Goal: Task Accomplishment & Management: Manage account settings

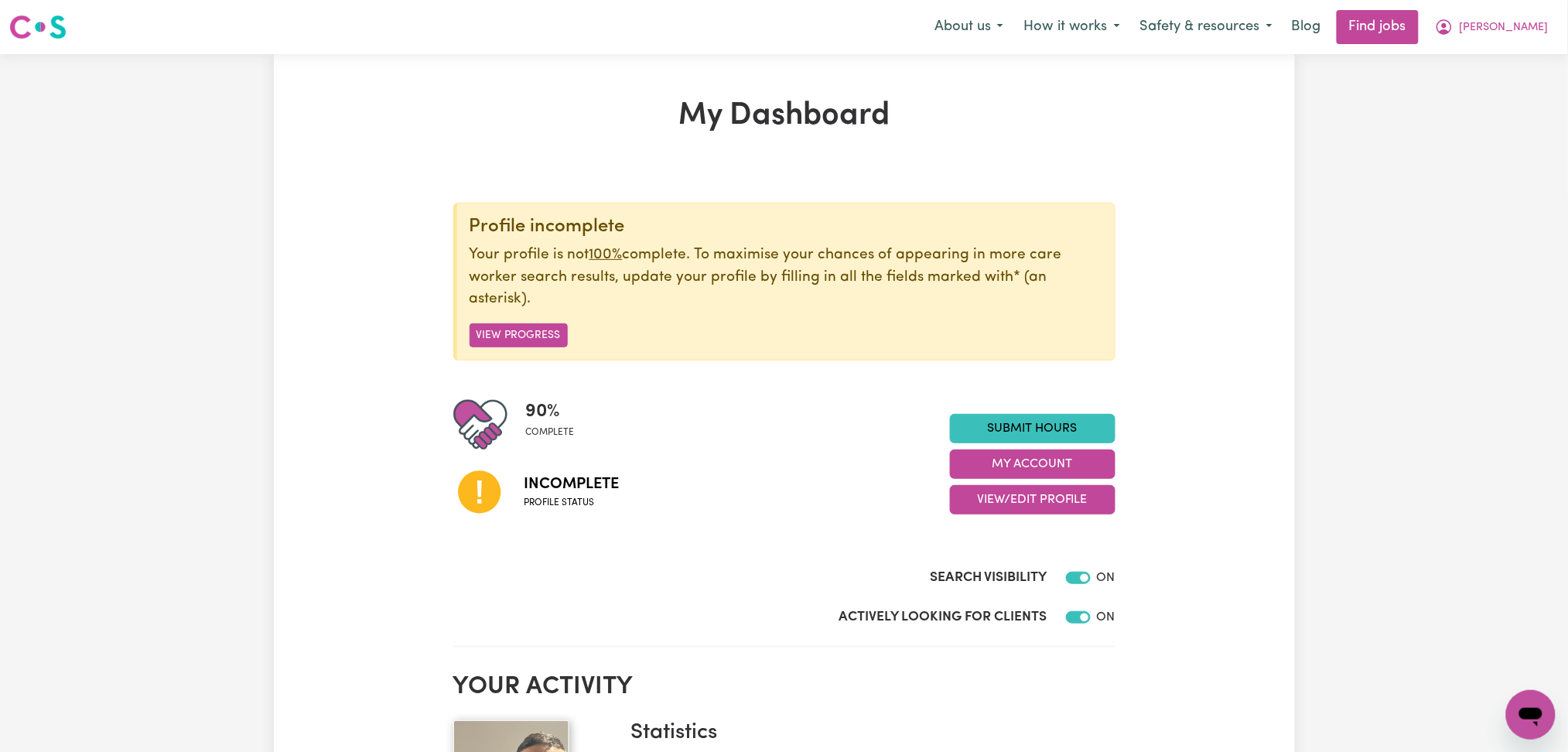
scroll to position [103, 0]
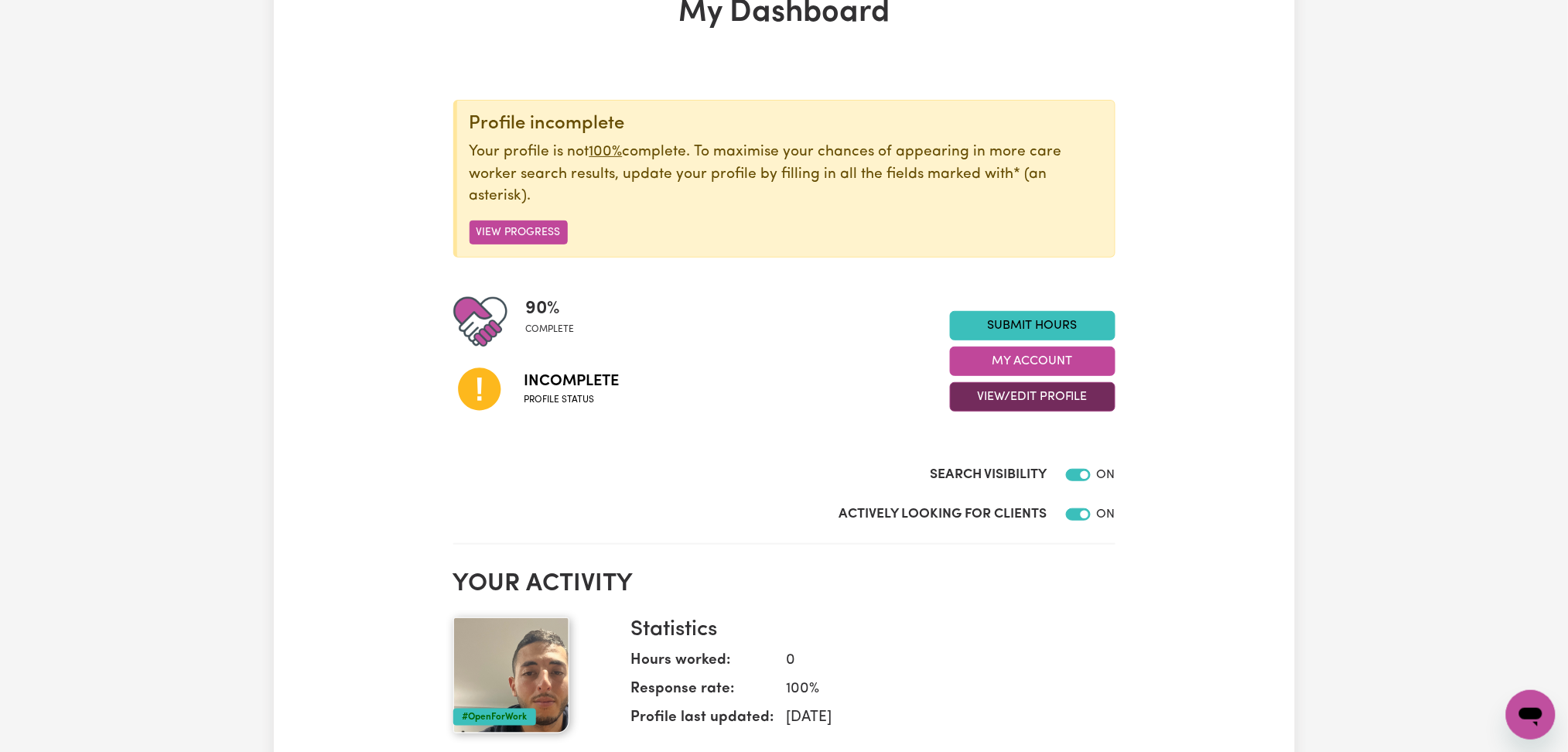
click at [1019, 387] on button "View/Edit Profile" at bounding box center [1032, 396] width 165 height 30
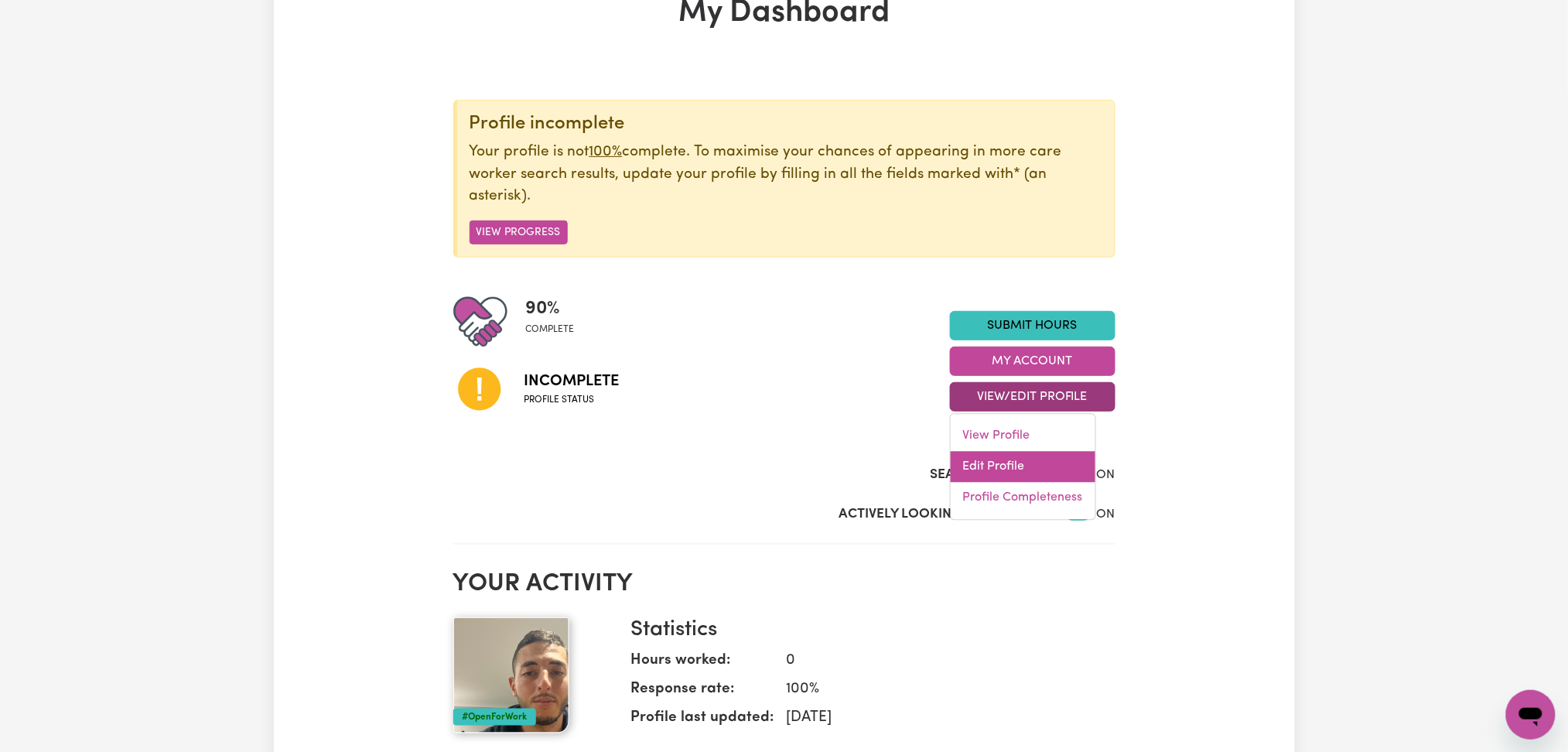
click at [993, 481] on link "Edit Profile" at bounding box center [1023, 468] width 144 height 31
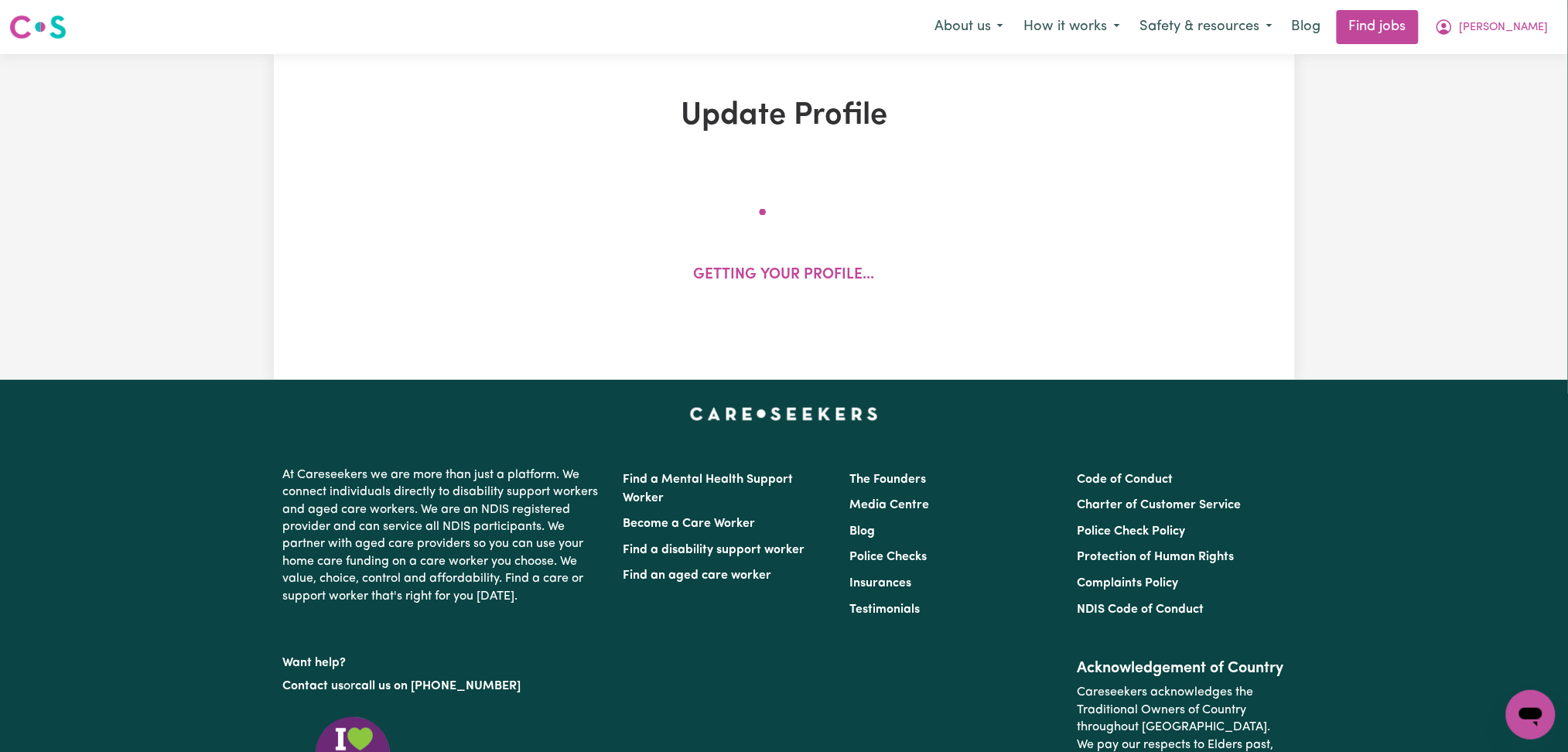
select select "[DEMOGRAPHIC_DATA]"
select select "[DEMOGRAPHIC_DATA] Work Visa"
select select "Studying a healthcare related degree or qualification"
select select "55"
select select "65"
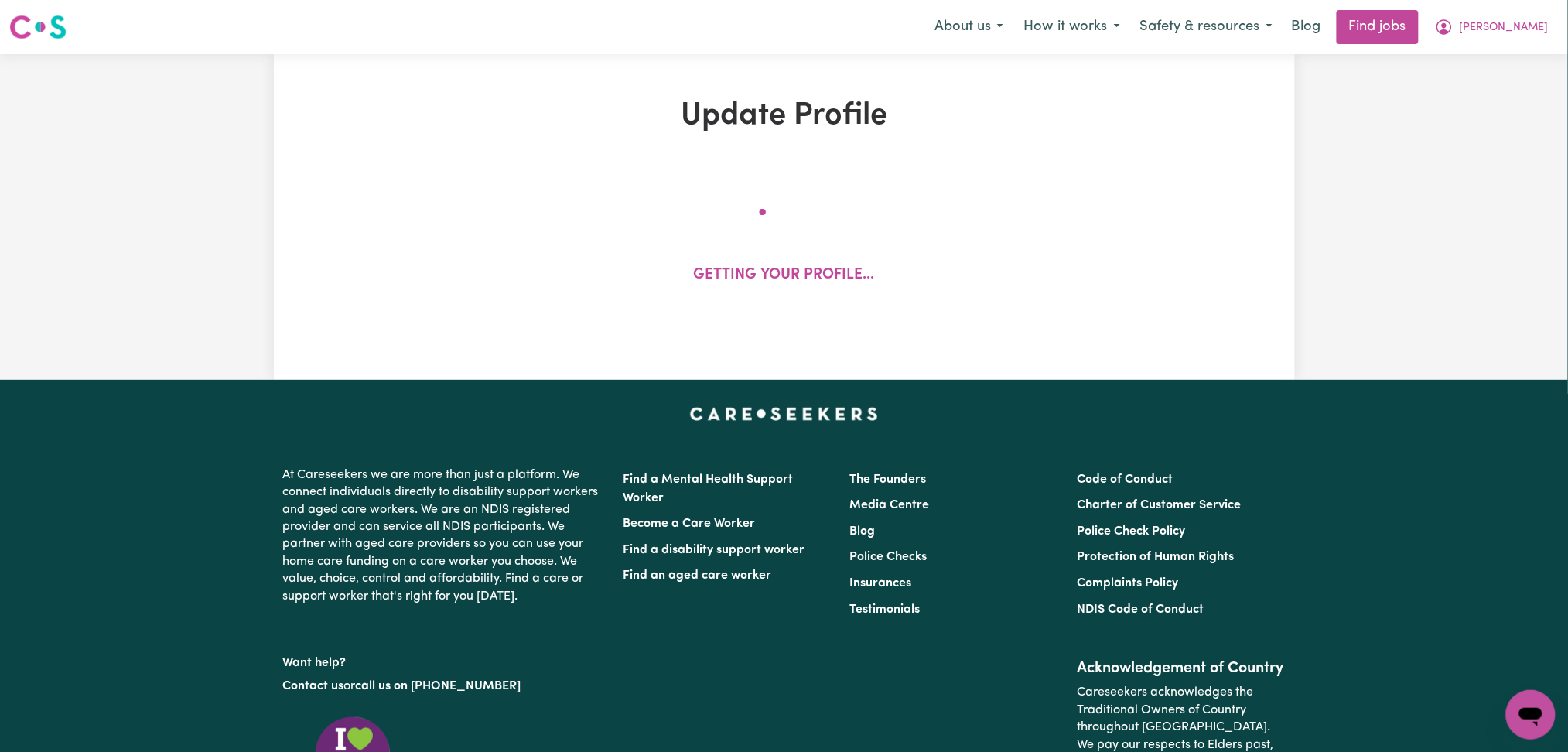
select select "75"
select select "80"
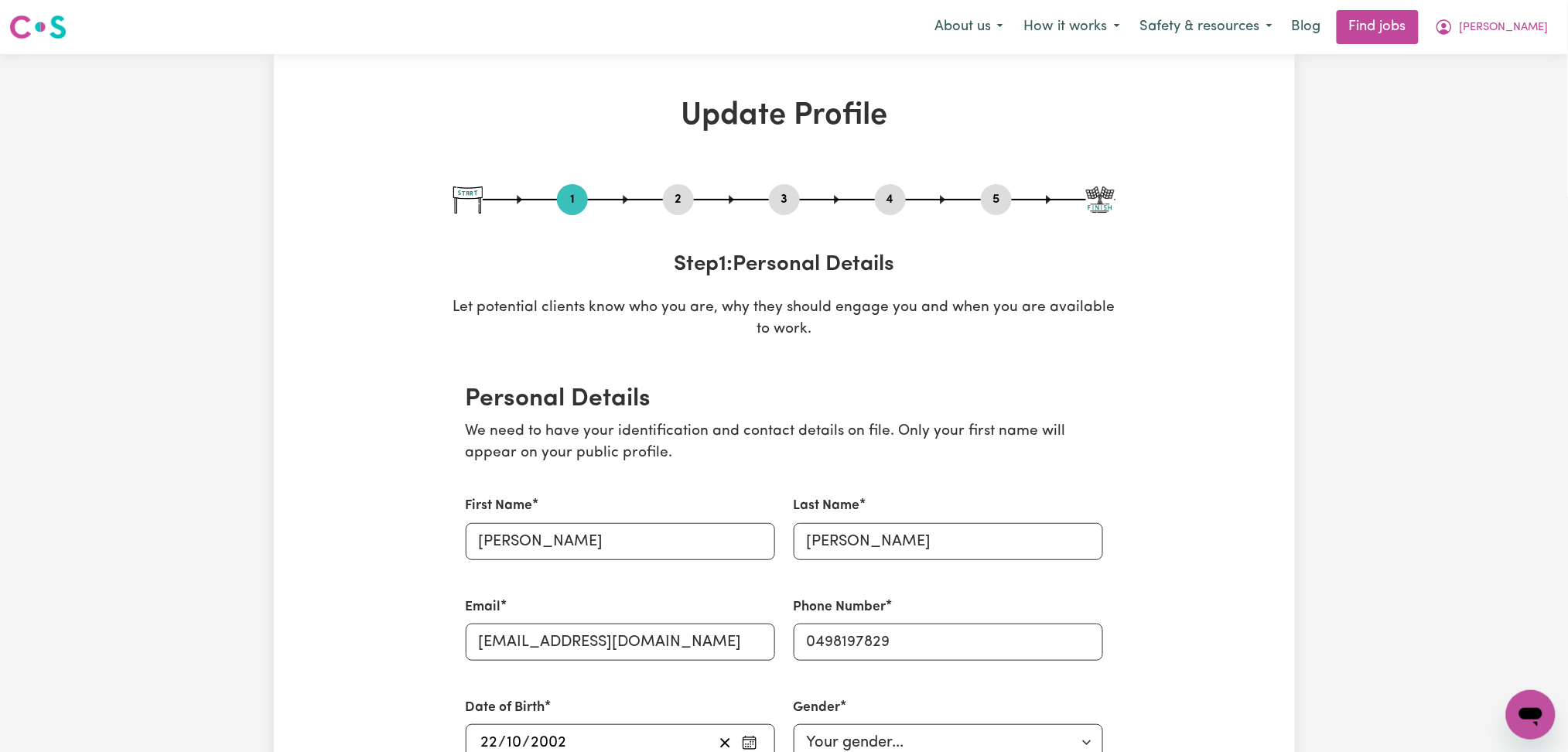
click at [678, 202] on button "2" at bounding box center [679, 200] width 31 height 20
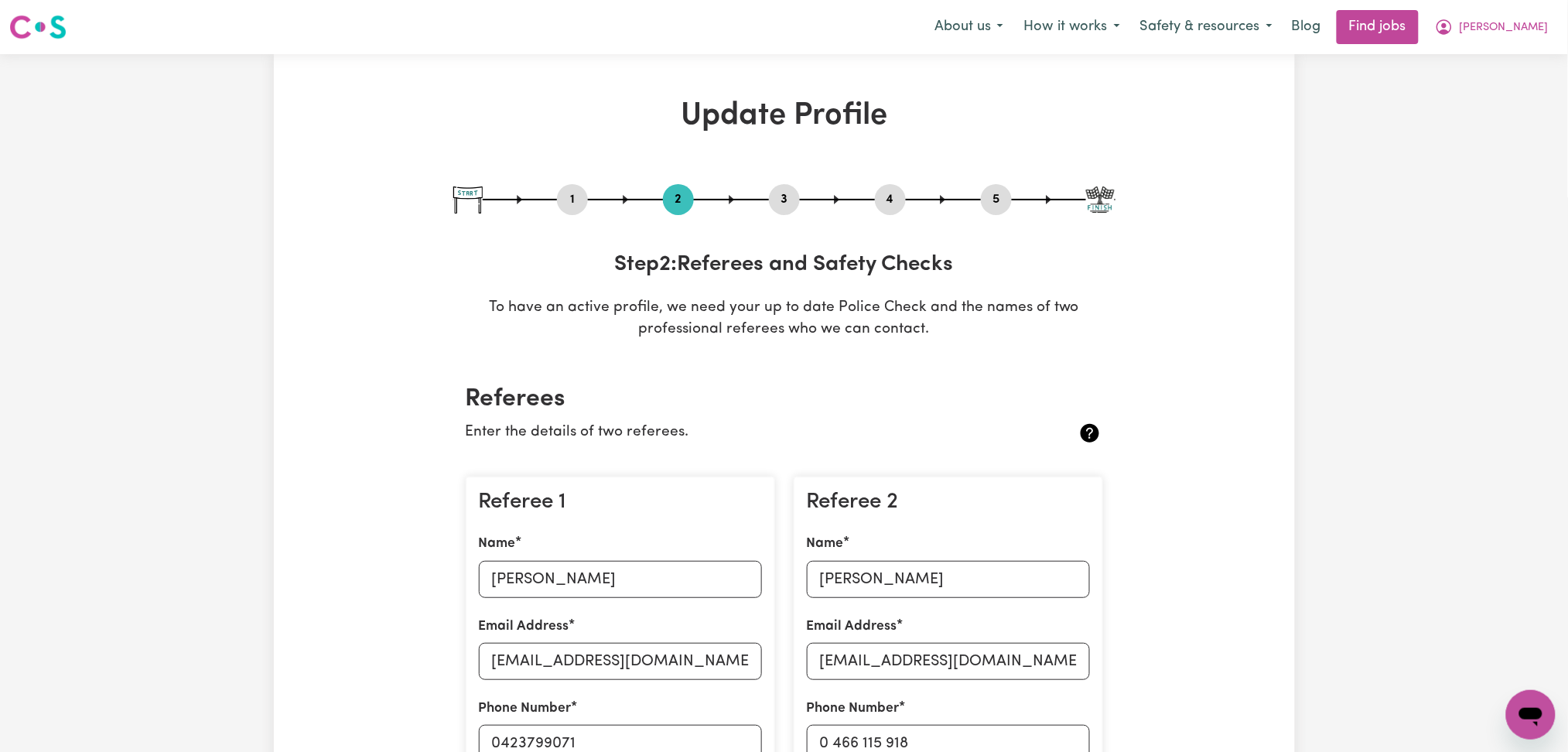
scroll to position [413, 0]
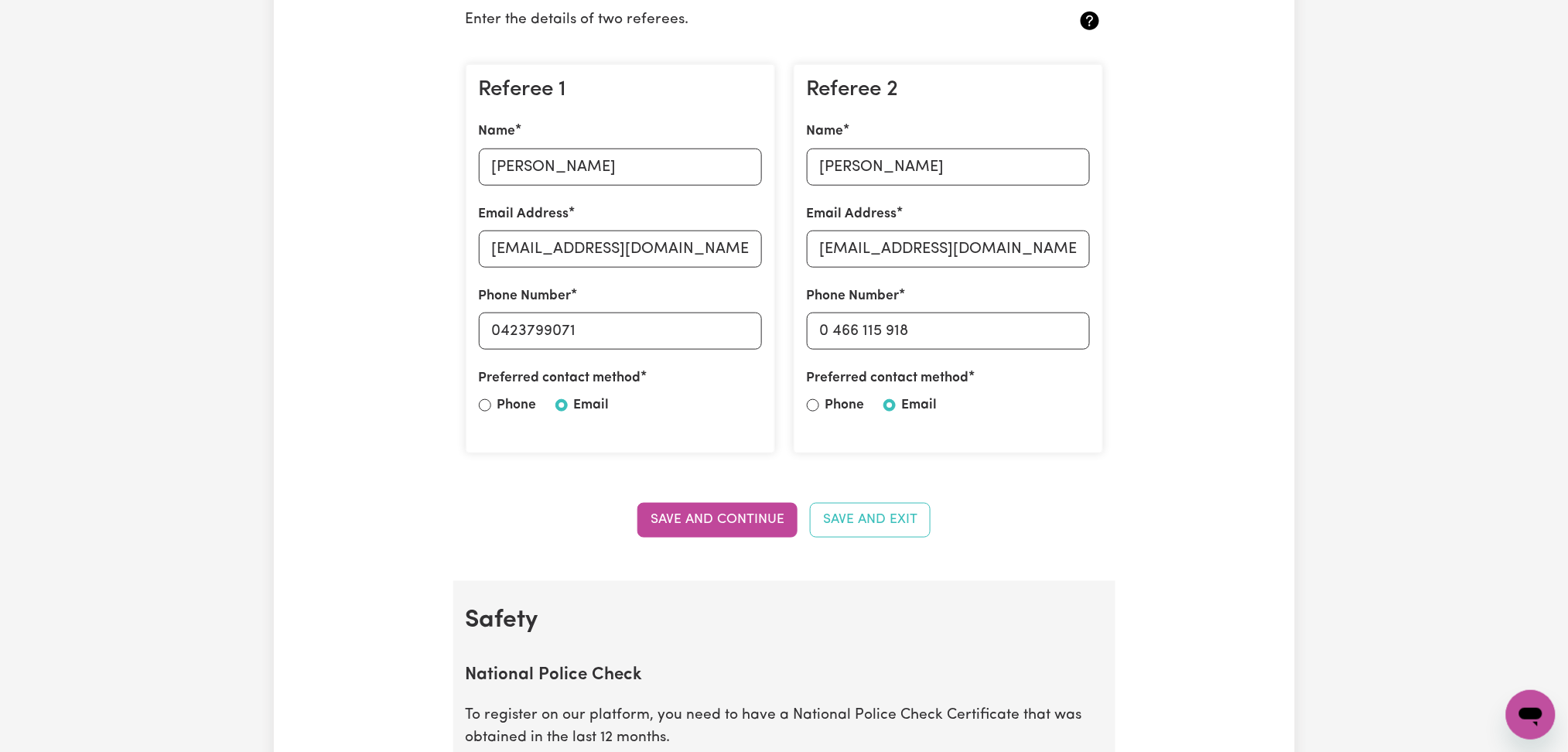
drag, startPoint x: 502, startPoint y: 208, endPoint x: 525, endPoint y: 175, distance: 40.2
click at [511, 200] on div "Referee 1 Name [PERSON_NAME] Email Address [EMAIL_ADDRESS][DOMAIN_NAME] Phone N…" at bounding box center [620, 259] width 310 height 390
click at [527, 174] on input "[PERSON_NAME]" at bounding box center [621, 167] width 283 height 37
click at [590, 252] on input "[EMAIL_ADDRESS][DOMAIN_NAME]" at bounding box center [621, 248] width 283 height 37
drag, startPoint x: 501, startPoint y: 322, endPoint x: 702, endPoint y: 322, distance: 201.0
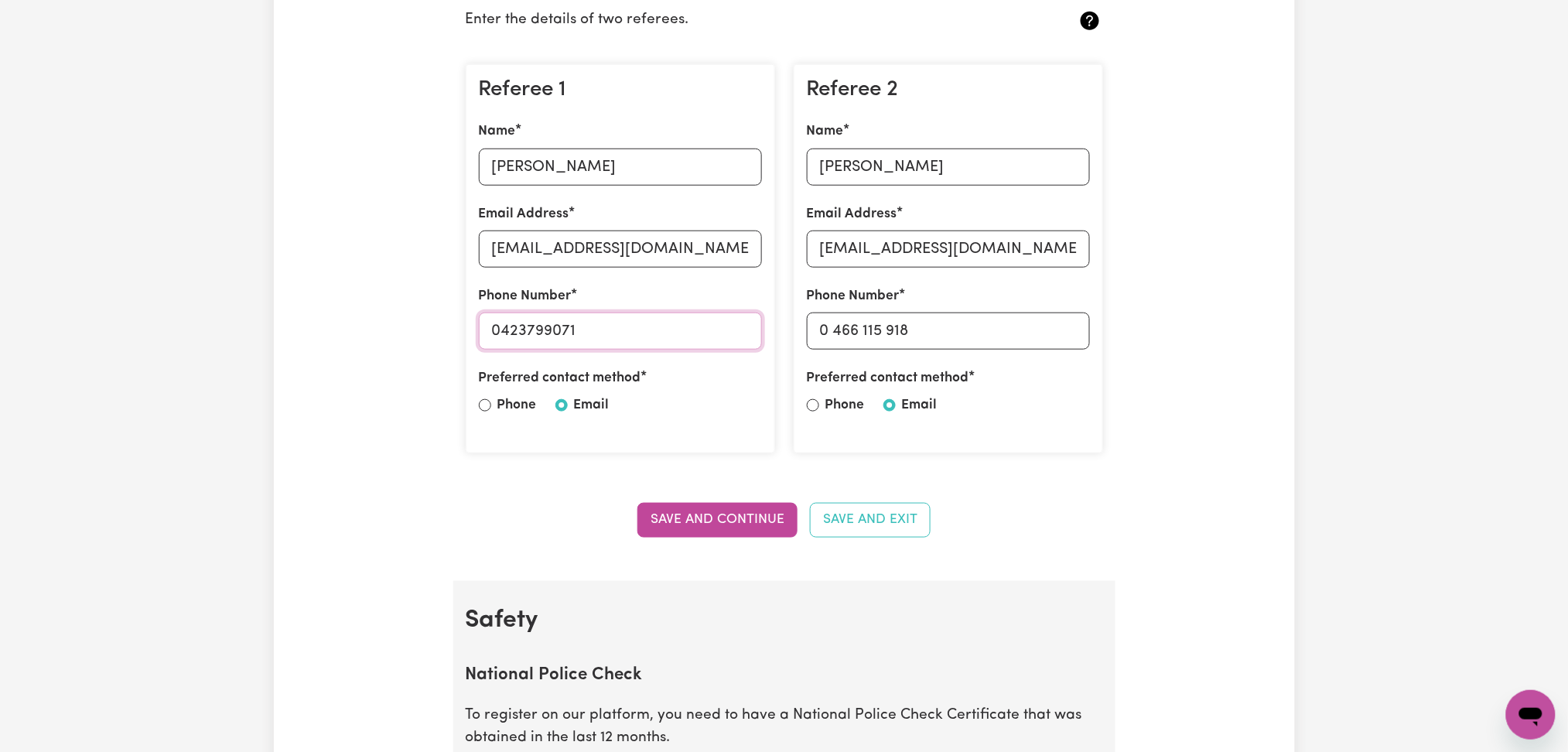
click at [702, 322] on input "0423799071" at bounding box center [621, 330] width 283 height 37
click at [944, 182] on input "[PERSON_NAME]" at bounding box center [949, 167] width 283 height 37
click at [988, 254] on input "[EMAIL_ADDRESS][DOMAIN_NAME]" at bounding box center [949, 248] width 283 height 37
drag, startPoint x: 836, startPoint y: 333, endPoint x: 978, endPoint y: 333, distance: 142.0
click at [978, 333] on input "0 466 115 918" at bounding box center [949, 330] width 283 height 37
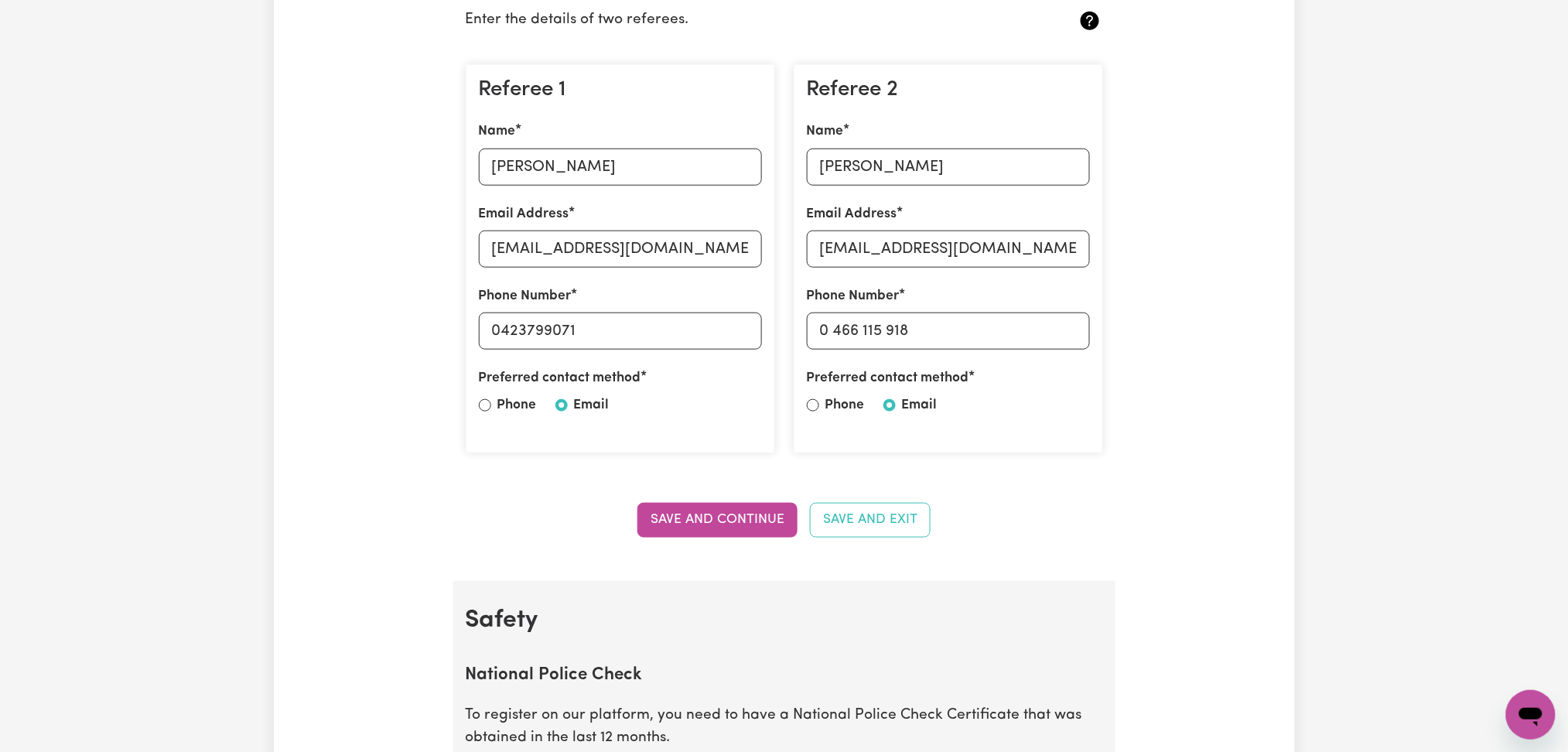
scroll to position [103, 0]
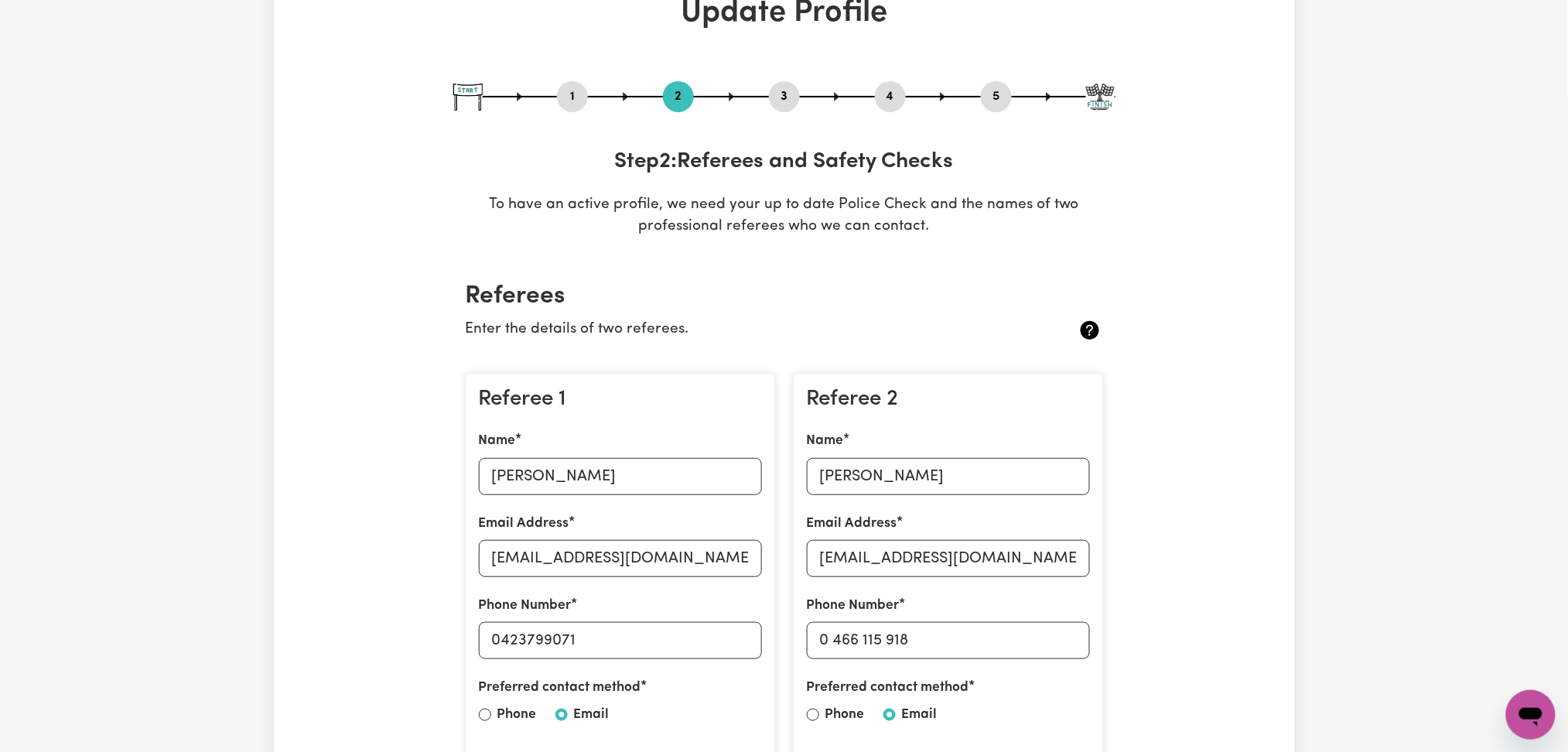
drag, startPoint x: 985, startPoint y: 100, endPoint x: 985, endPoint y: 116, distance: 16.0
click at [985, 100] on button "5" at bounding box center [997, 97] width 31 height 20
select select "I am providing services privately on my own"
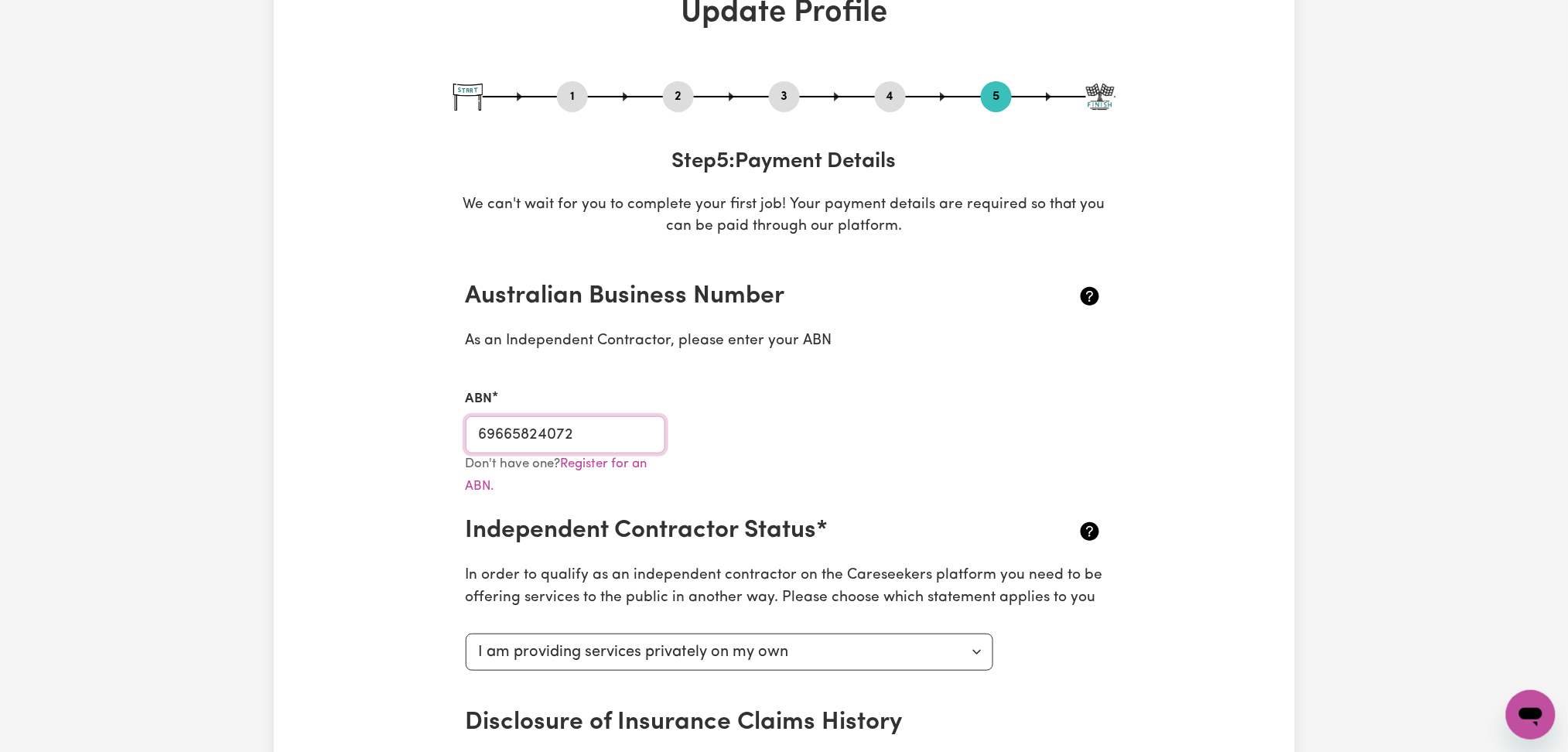
click at [557, 450] on input "69665824072" at bounding box center [566, 434] width 200 height 37
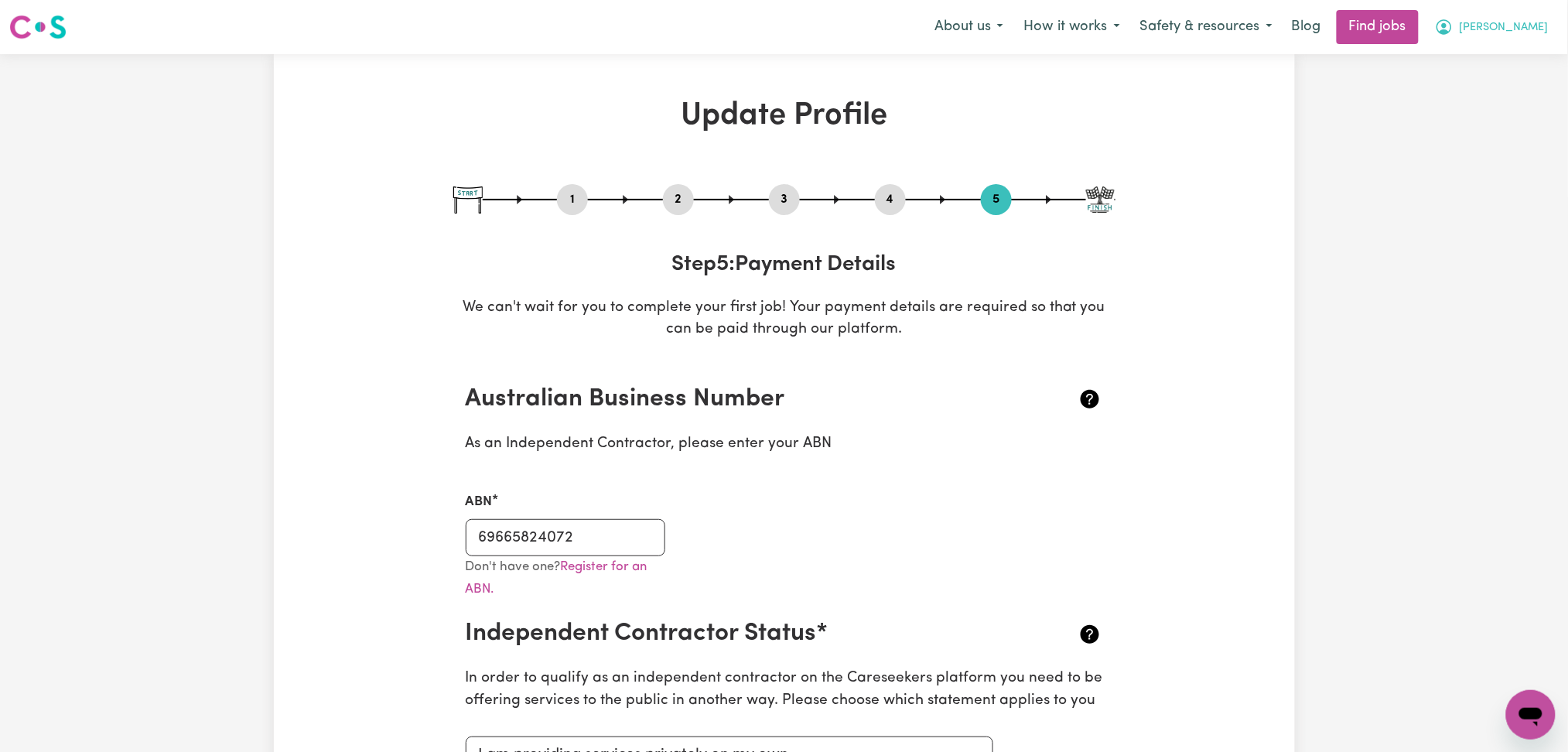
click at [1534, 32] on span "[PERSON_NAME]" at bounding box center [1504, 27] width 89 height 17
click at [1508, 81] on link "My Dashboard" at bounding box center [1497, 88] width 122 height 30
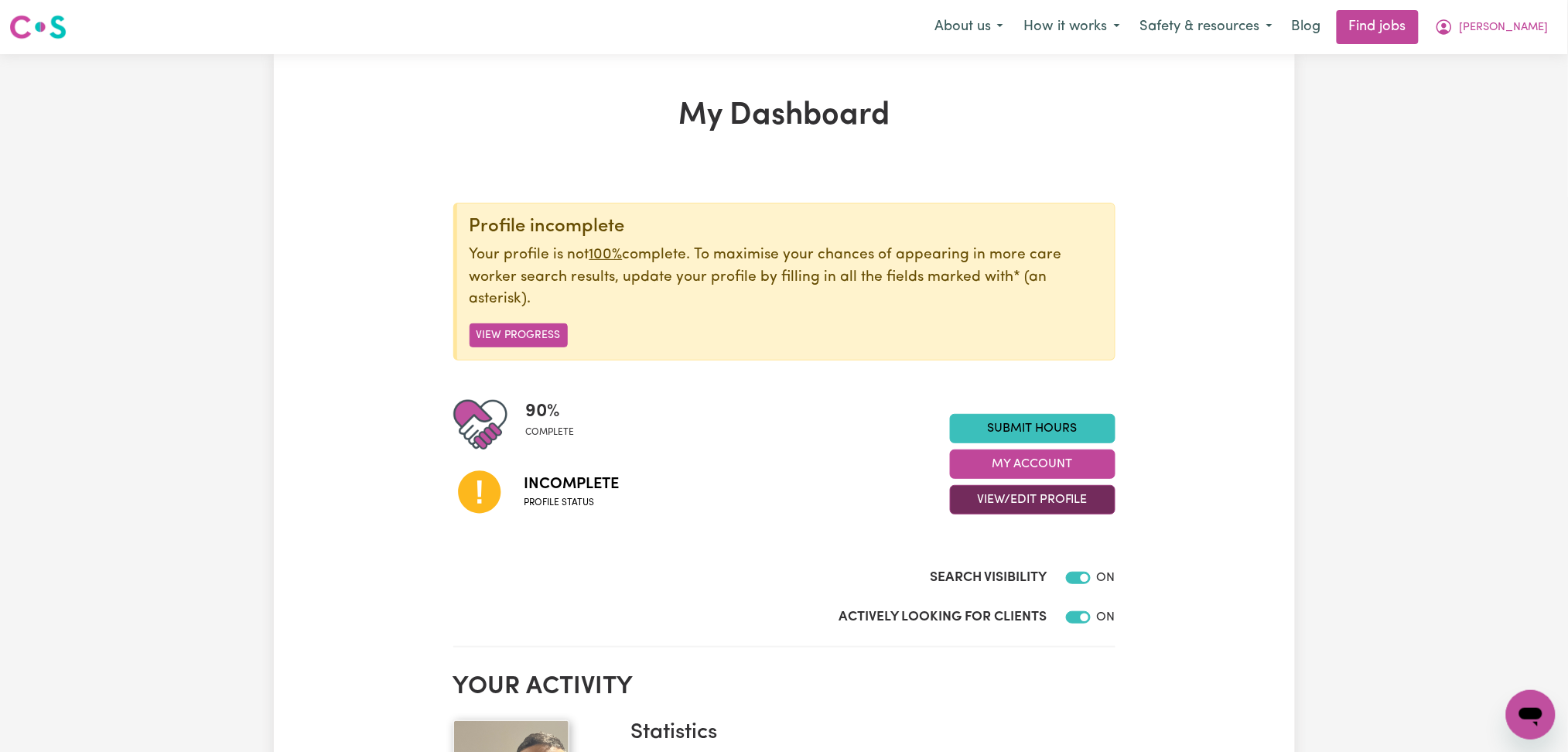
click at [993, 496] on button "View/Edit Profile" at bounding box center [1032, 499] width 165 height 30
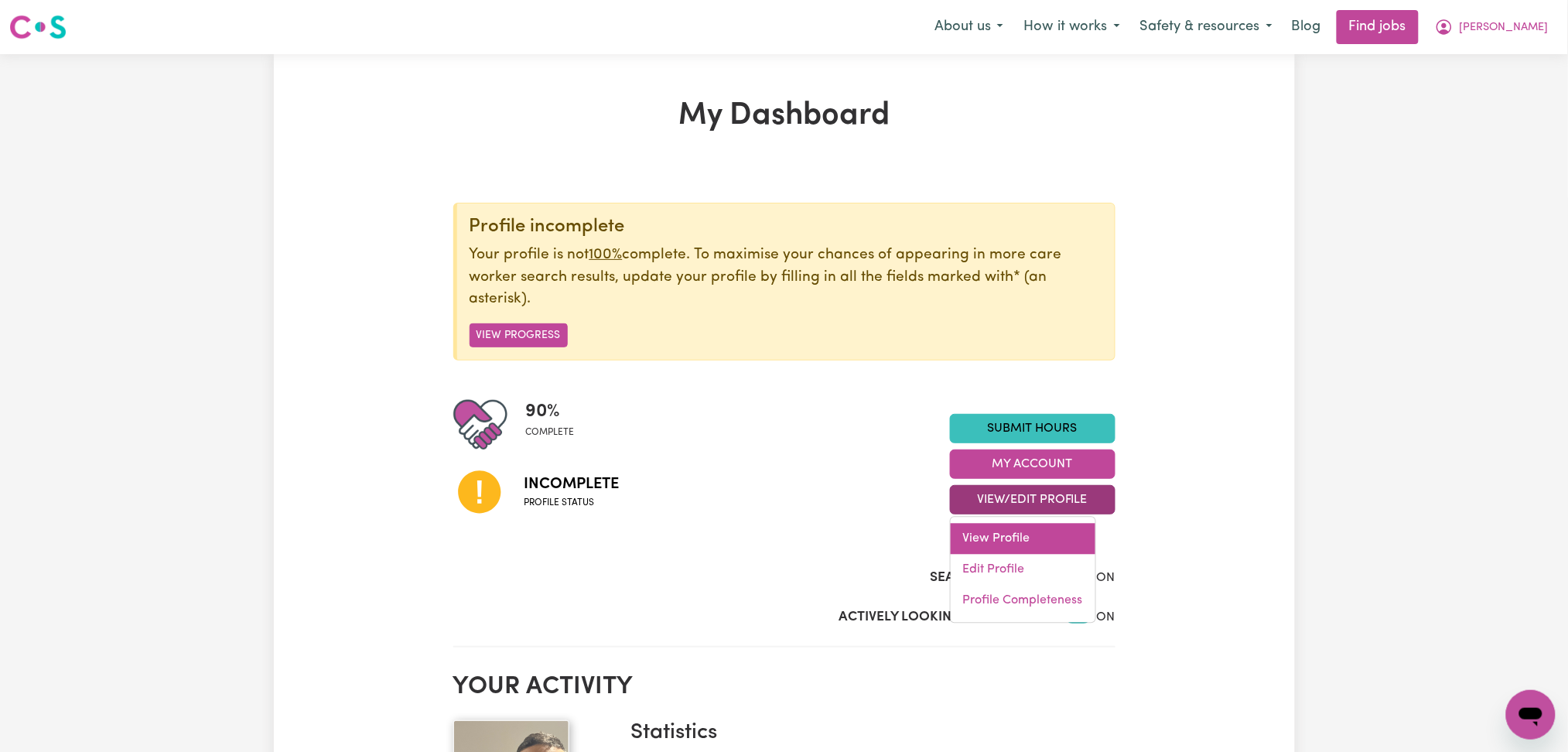
click at [986, 552] on link "View Profile" at bounding box center [1023, 539] width 144 height 31
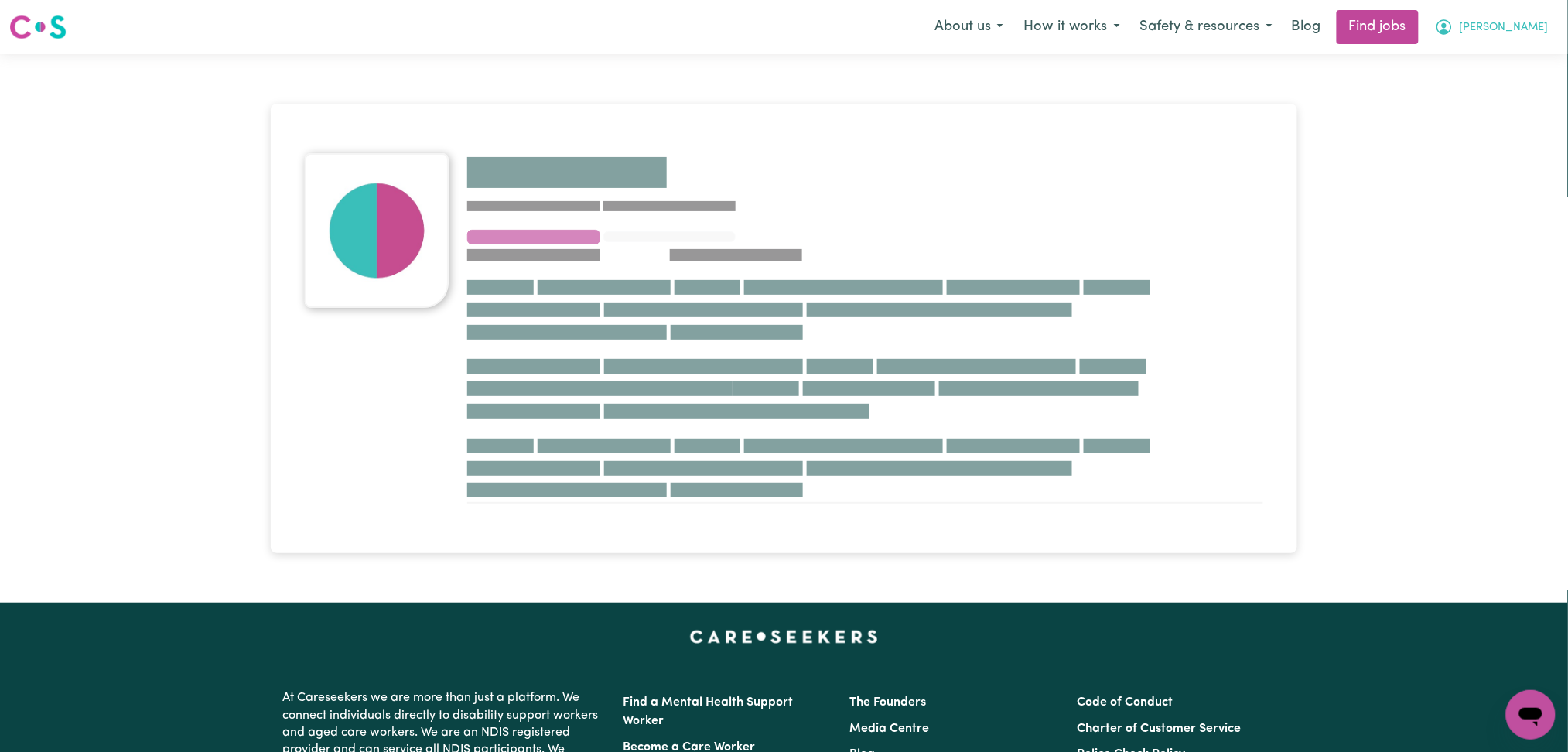
click at [1453, 32] on icon "My Account" at bounding box center [1444, 27] width 19 height 19
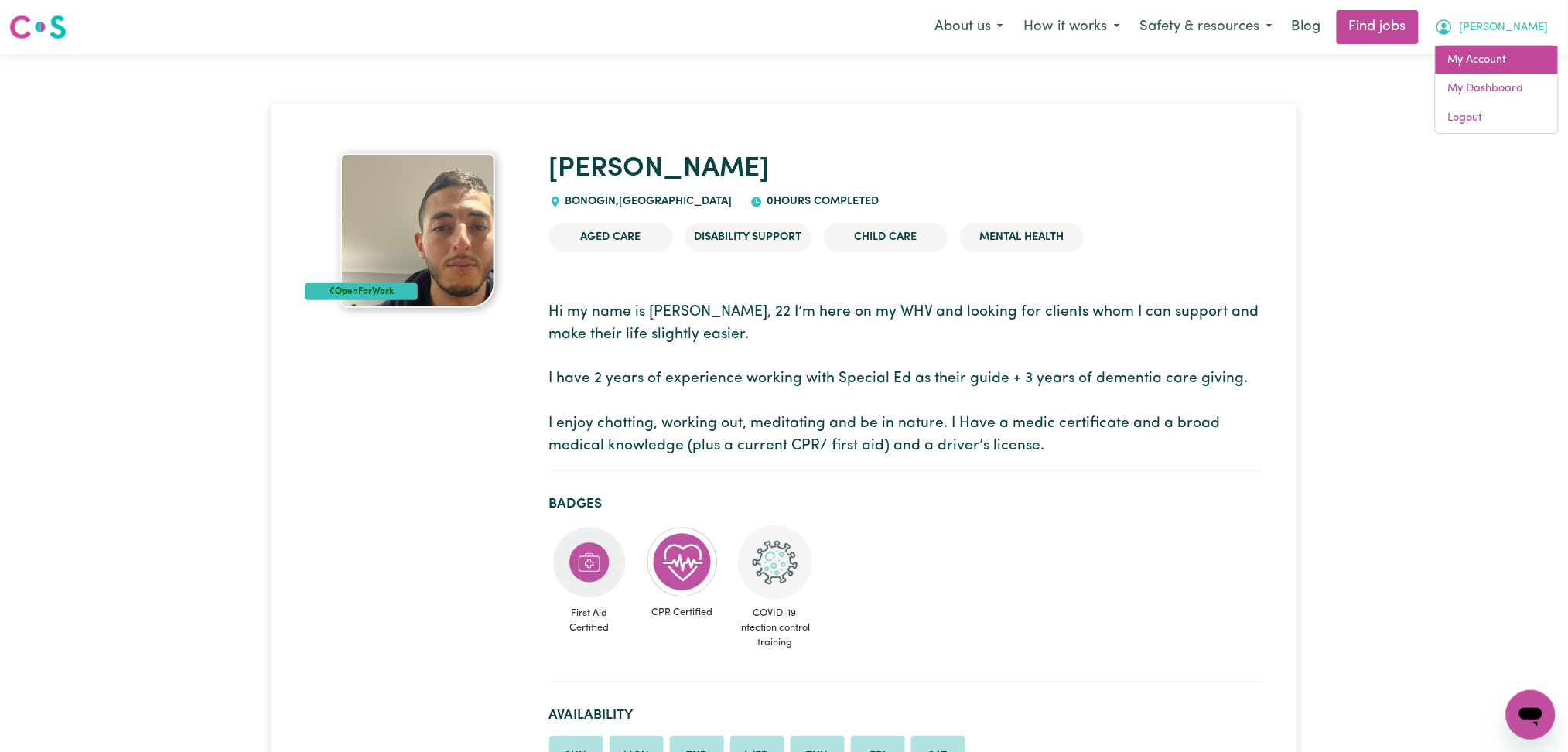
click at [1501, 73] on link "My Account" at bounding box center [1497, 60] width 122 height 30
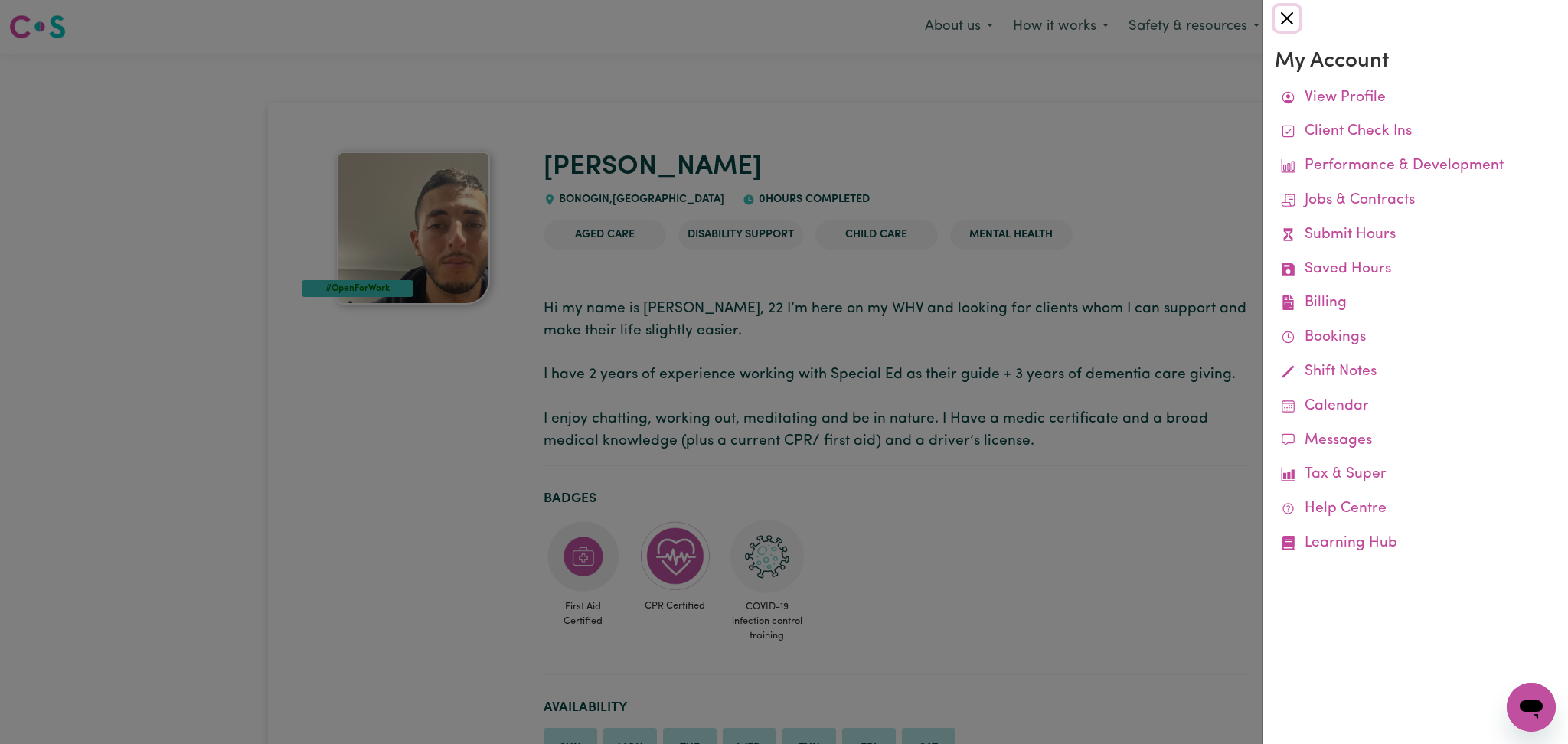
click at [1294, 24] on button "Close" at bounding box center [1287, 18] width 24 height 24
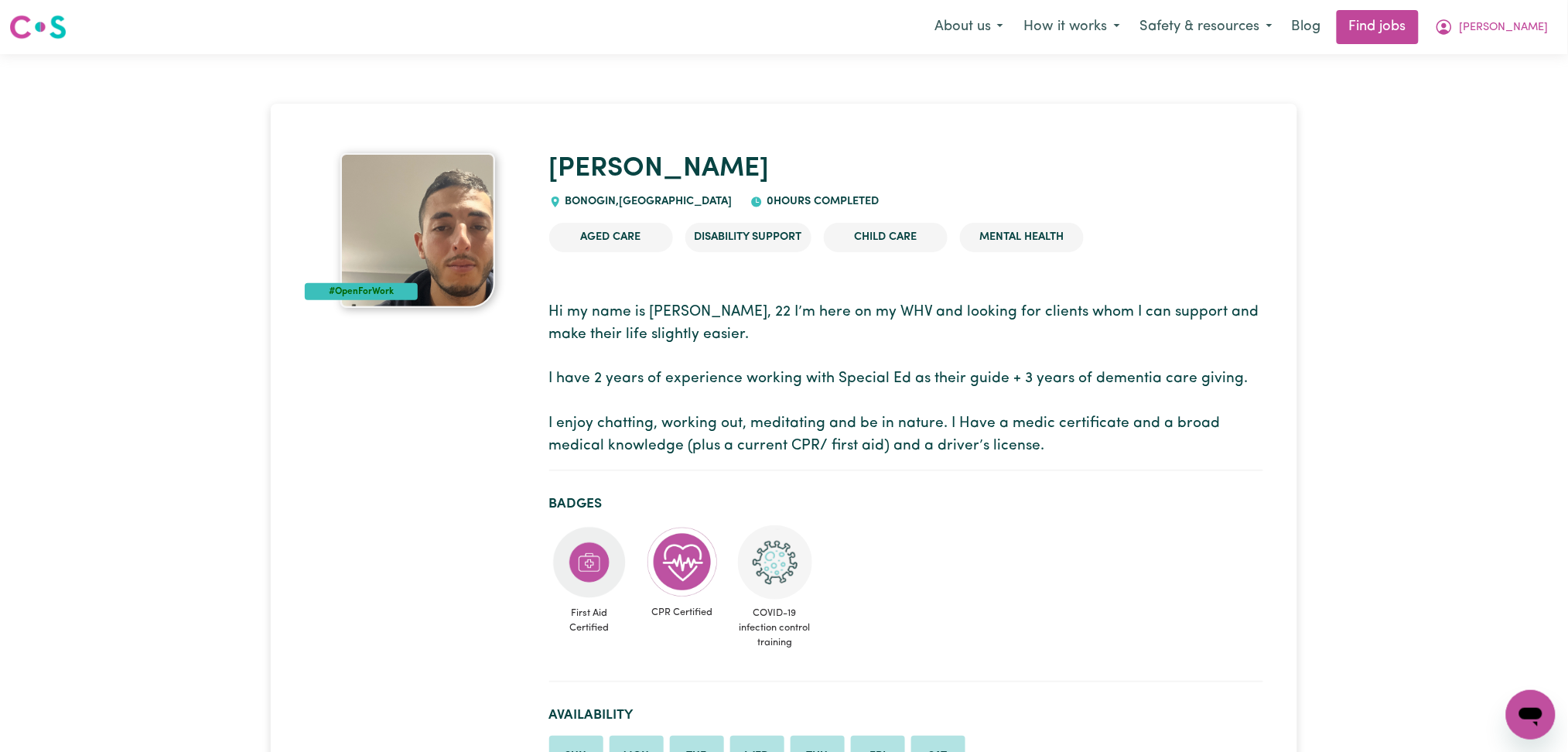
drag, startPoint x: 1526, startPoint y: 22, endPoint x: 1478, endPoint y: 98, distance: 89.9
click at [1526, 24] on span "[PERSON_NAME]" at bounding box center [1504, 27] width 89 height 17
click at [1489, 93] on link "My Dashboard" at bounding box center [1497, 88] width 122 height 30
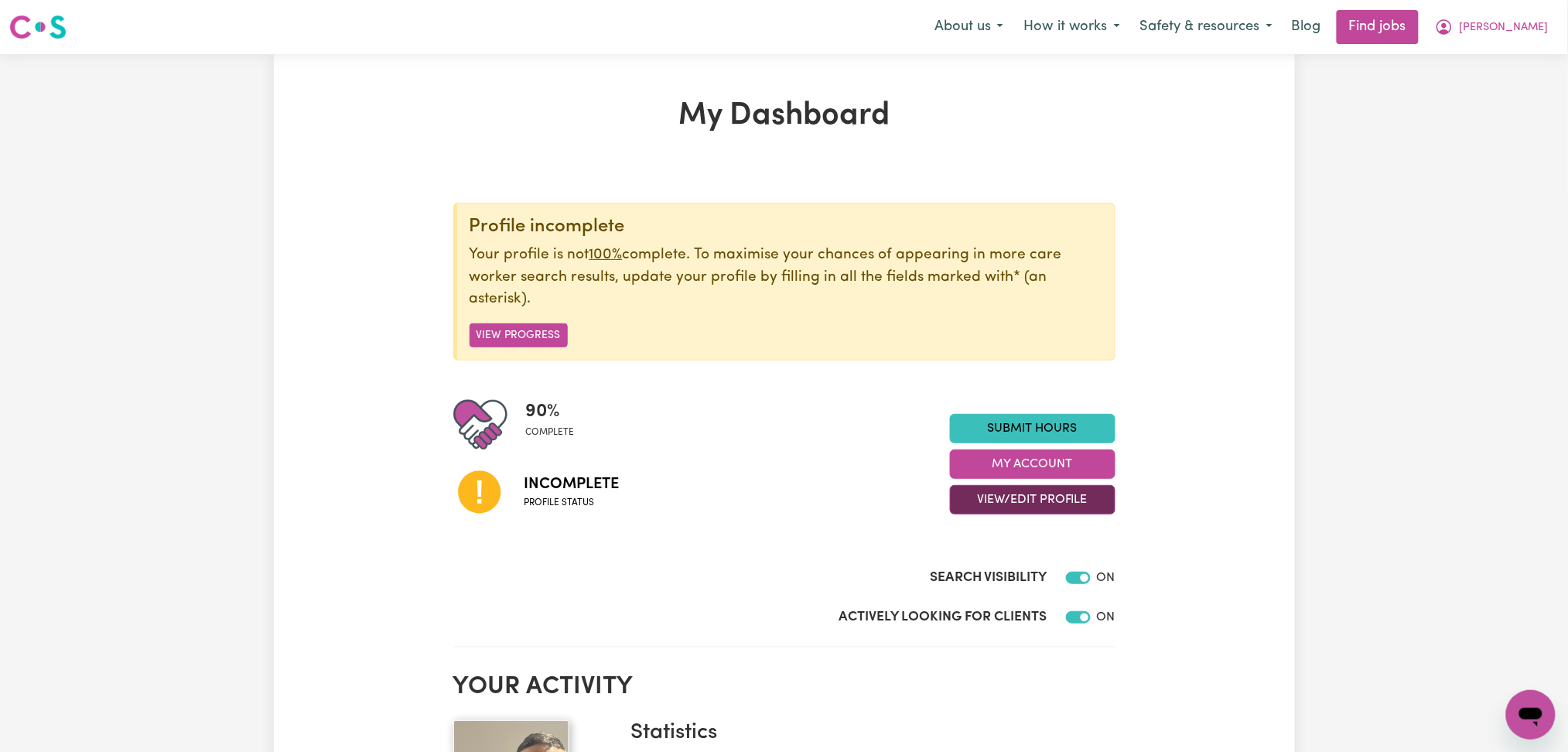
click at [1004, 507] on button "View/Edit Profile" at bounding box center [1032, 499] width 165 height 30
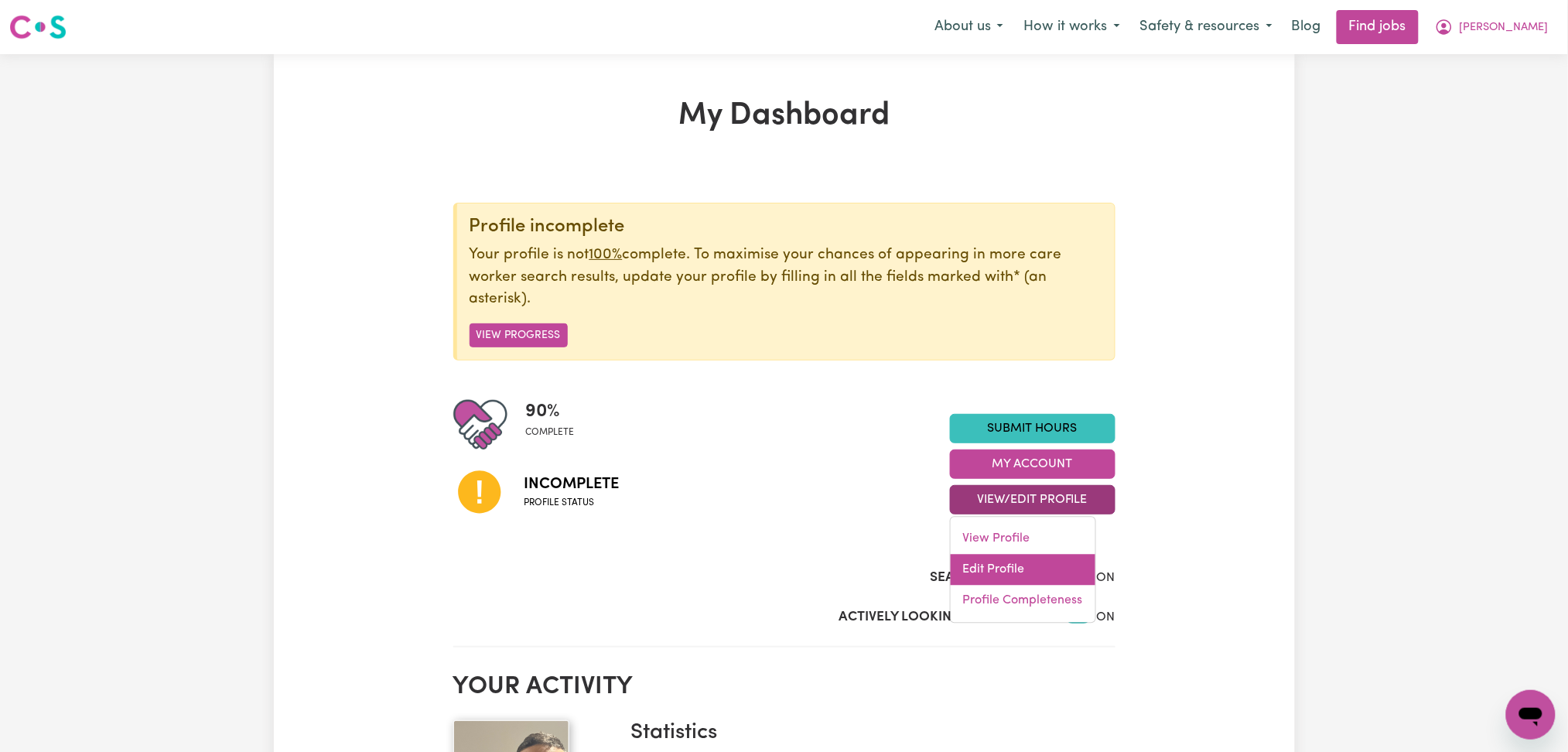
click at [971, 566] on link "Edit Profile" at bounding box center [1023, 571] width 144 height 31
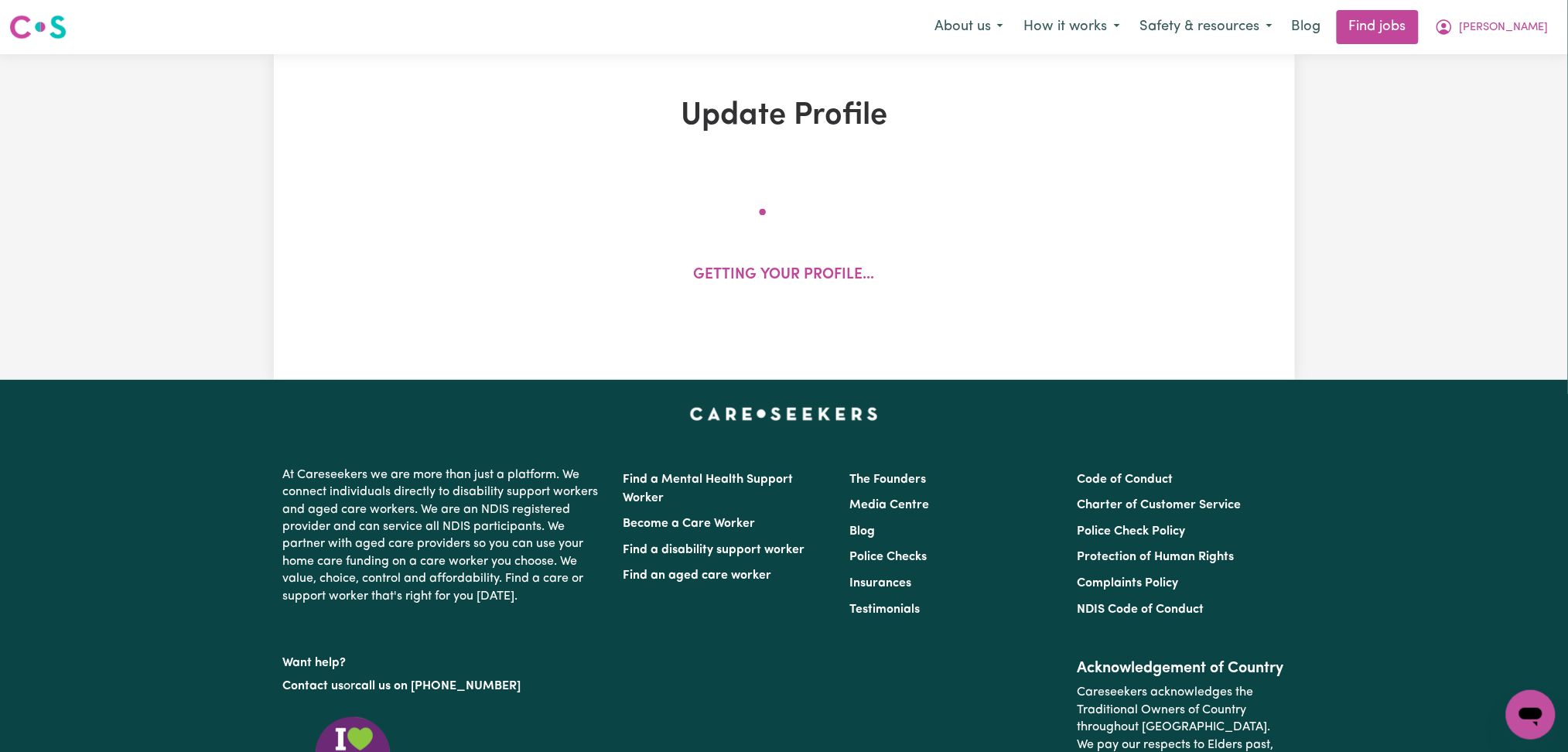
select select "[DEMOGRAPHIC_DATA]"
select select "[DEMOGRAPHIC_DATA] Work Visa"
select select "Studying a healthcare related degree or qualification"
select select "55"
select select "65"
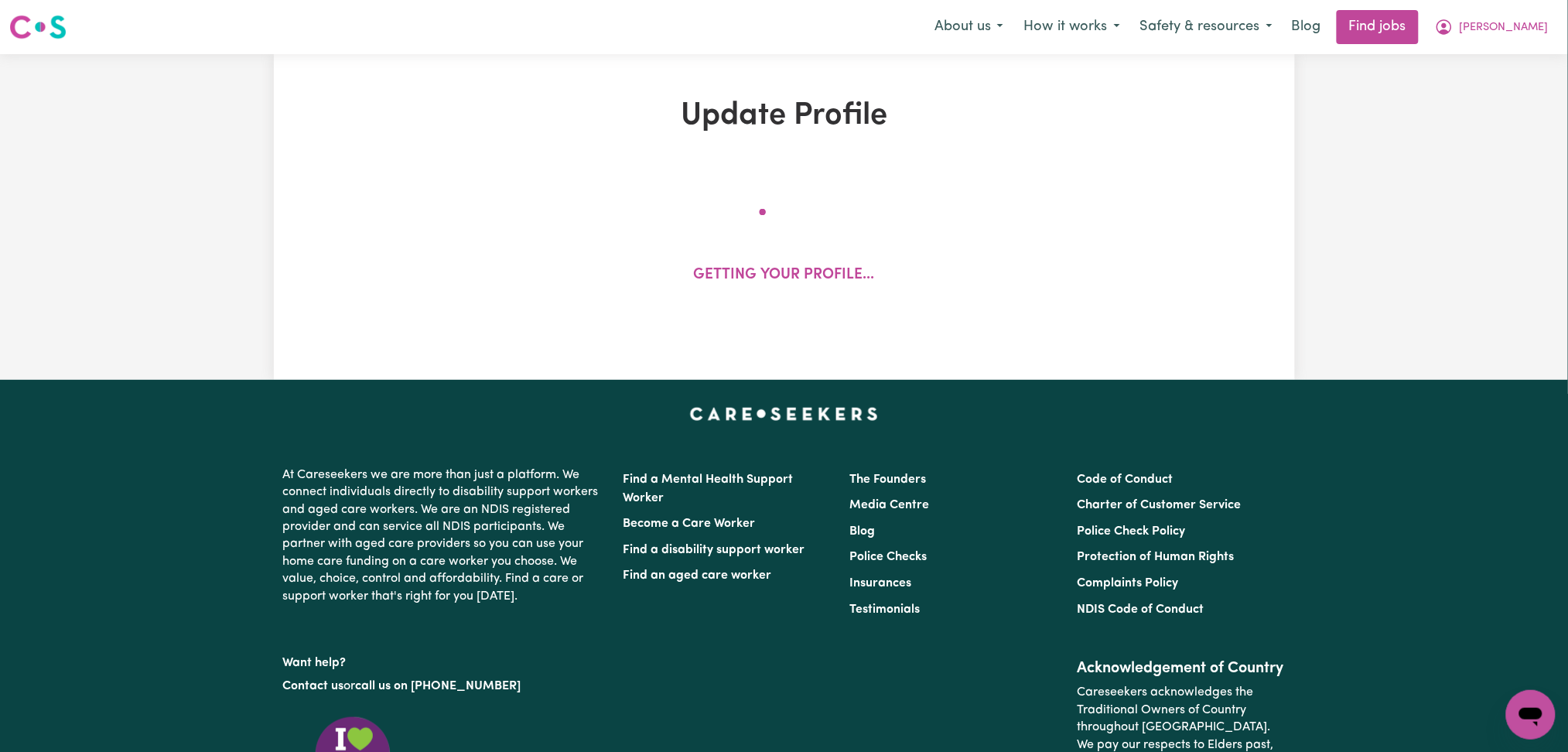
select select "75"
select select "80"
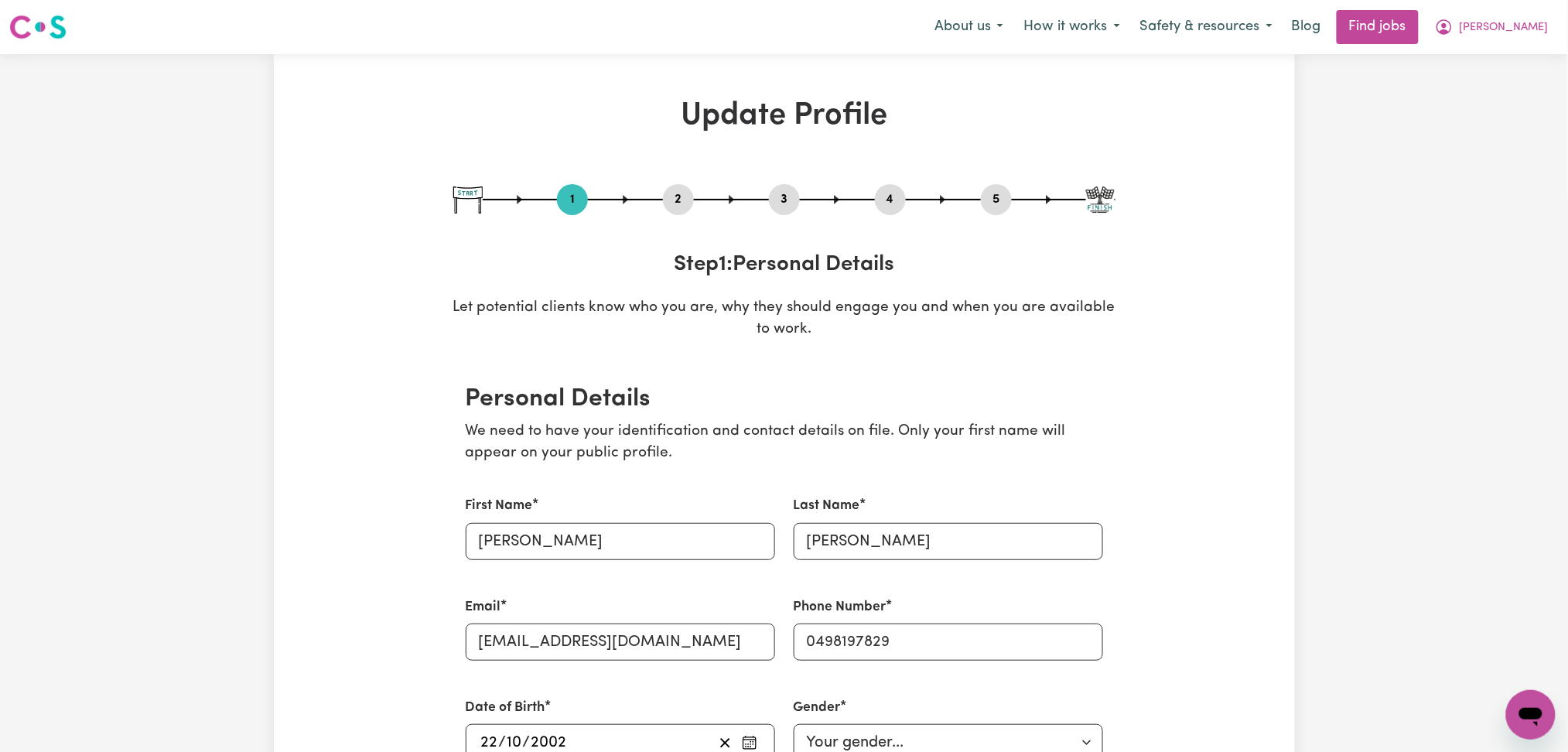
click at [894, 191] on button "4" at bounding box center [890, 200] width 31 height 20
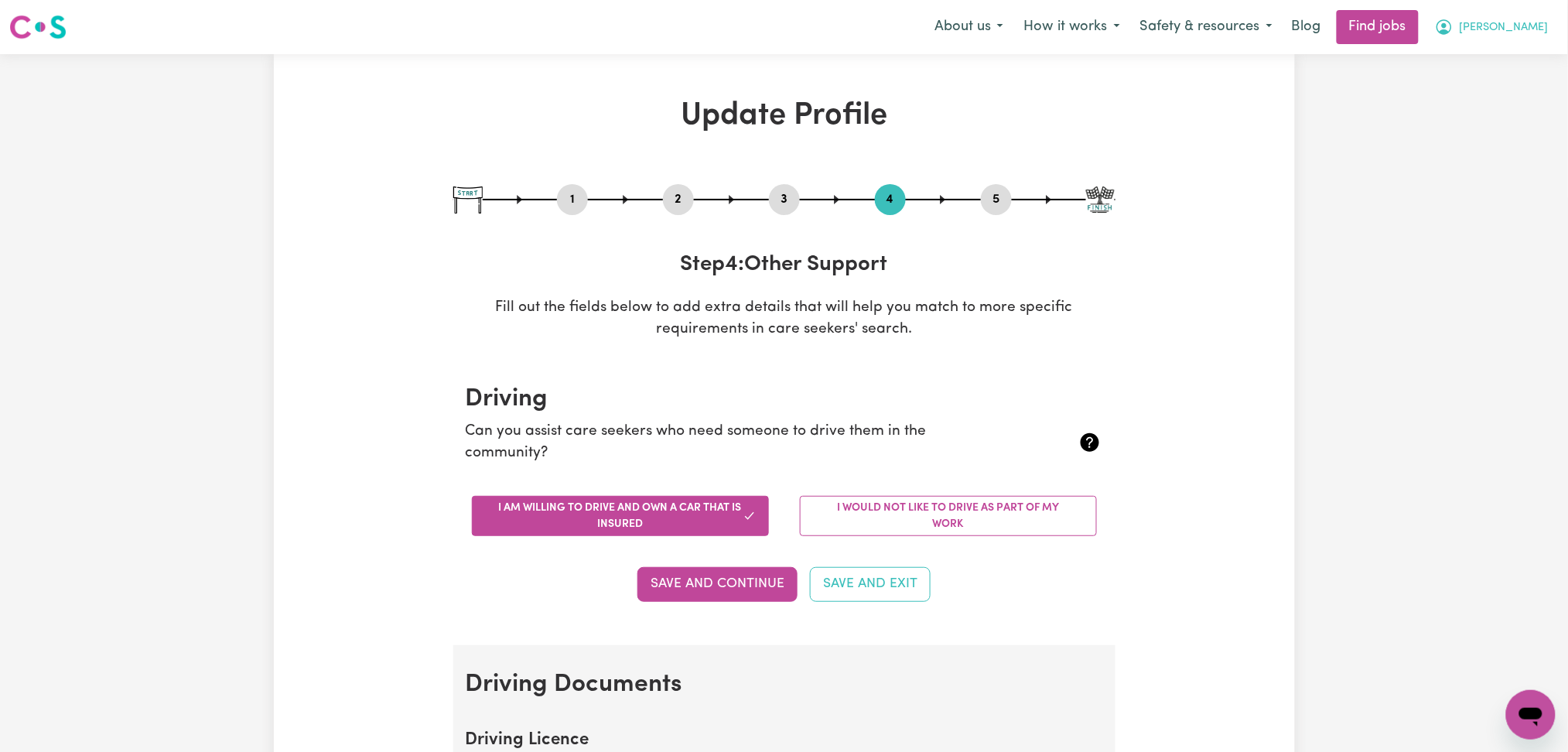
click at [1511, 11] on button "[PERSON_NAME]" at bounding box center [1492, 27] width 134 height 32
click at [1498, 96] on link "My Dashboard" at bounding box center [1497, 88] width 122 height 30
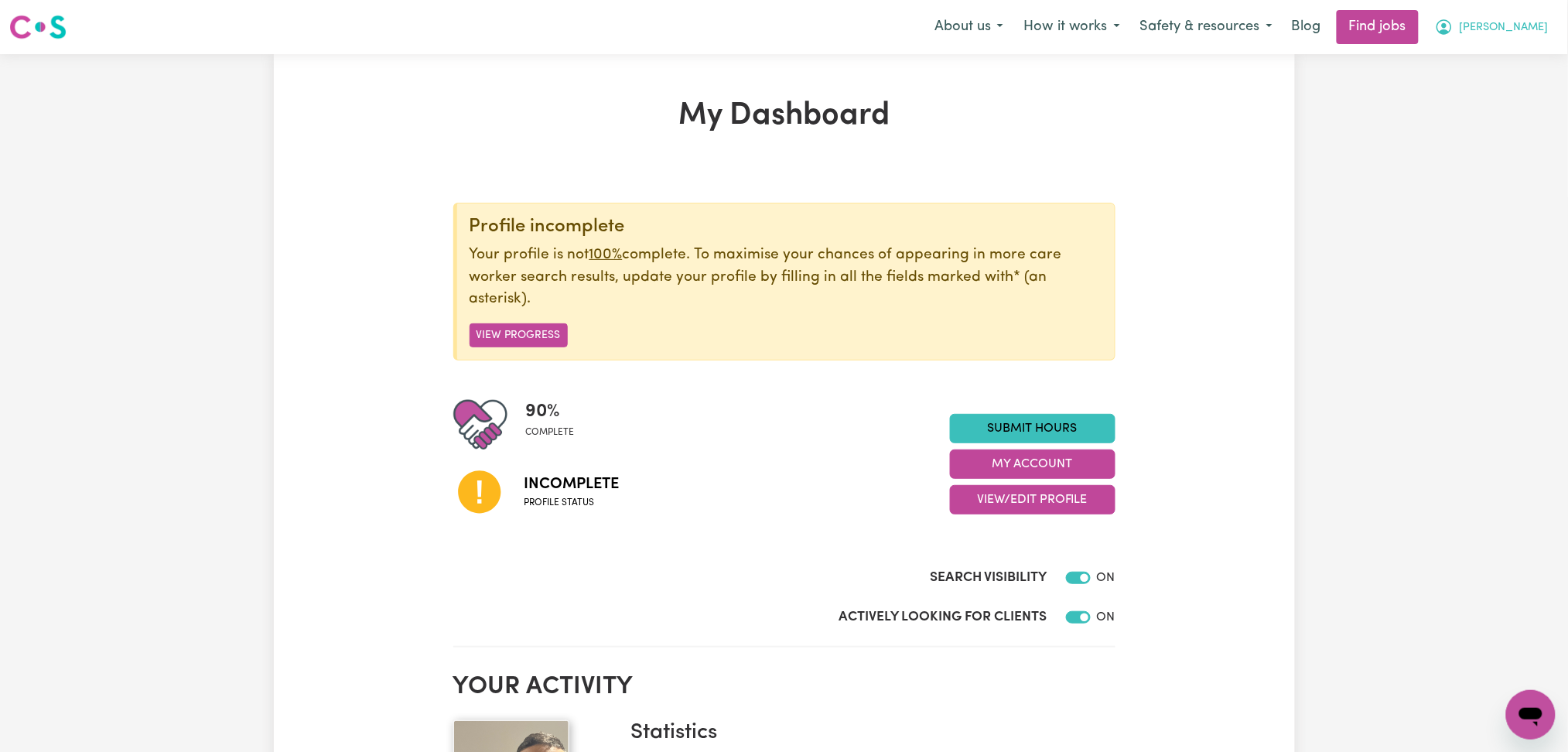
click at [1551, 26] on button "[PERSON_NAME]" at bounding box center [1492, 27] width 134 height 32
click at [1477, 123] on link "Logout" at bounding box center [1497, 118] width 122 height 30
